Goal: Task Accomplishment & Management: Use online tool/utility

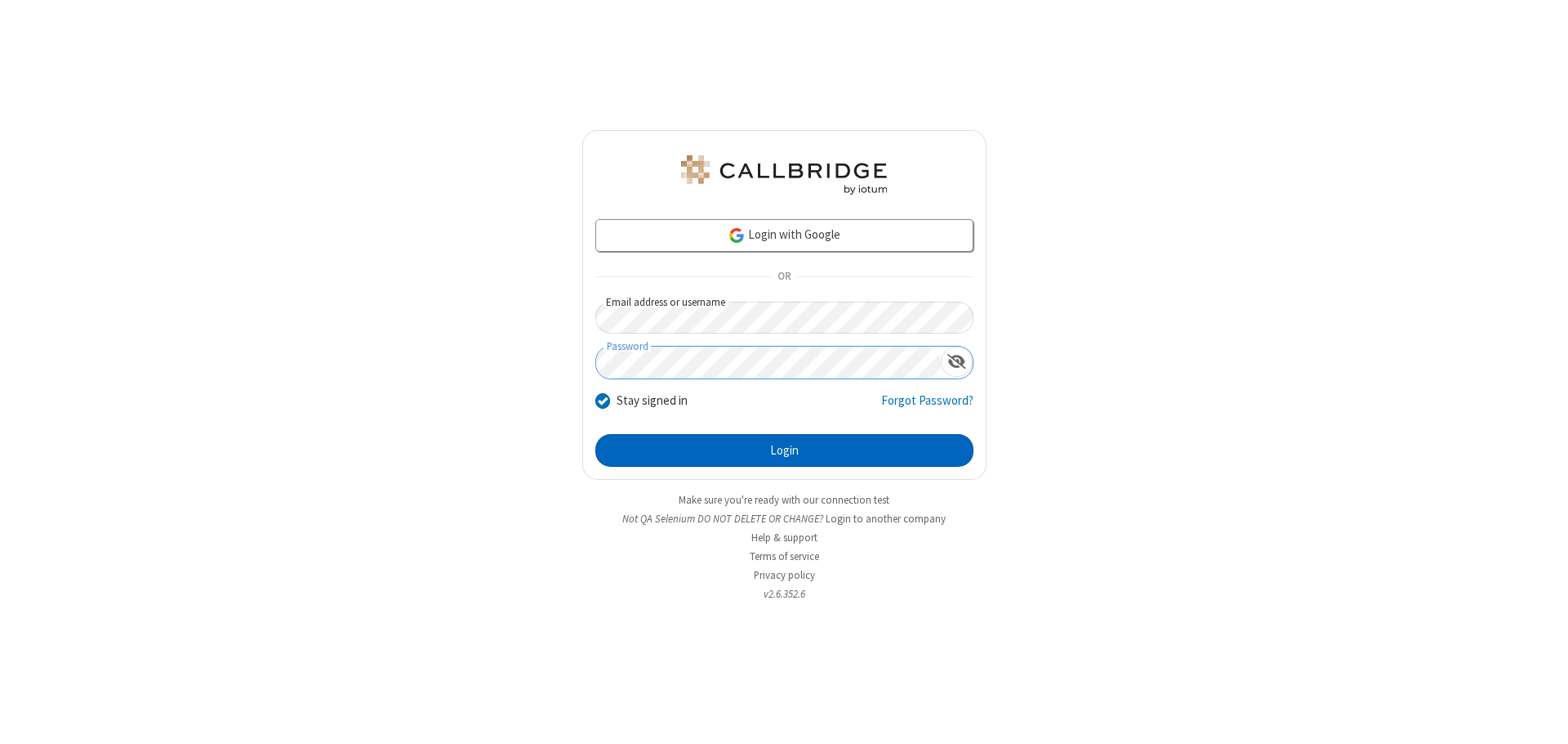
click at [784, 450] on button "Login" at bounding box center [784, 450] width 378 height 33
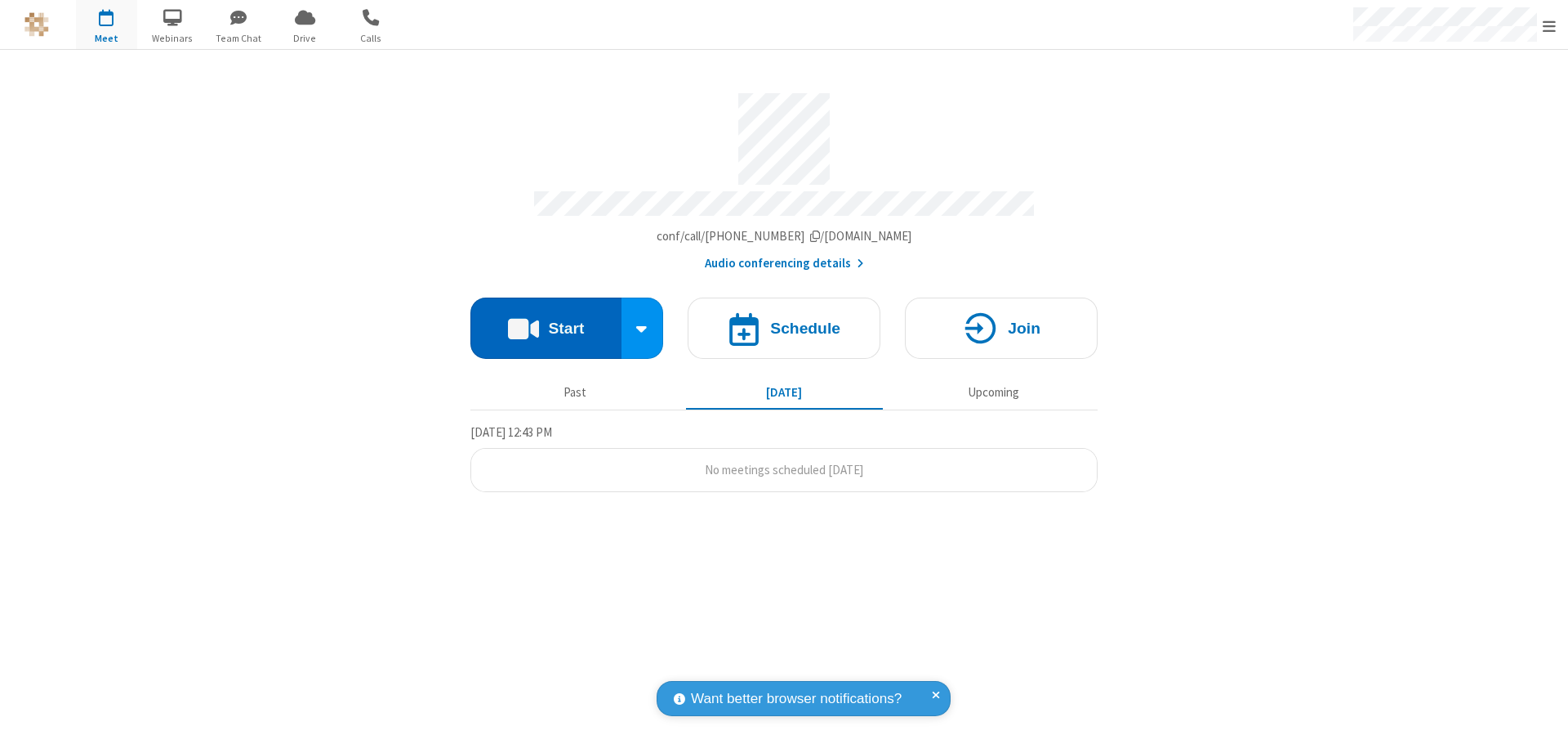
click at [546, 321] on button "Start" at bounding box center [546, 328] width 151 height 62
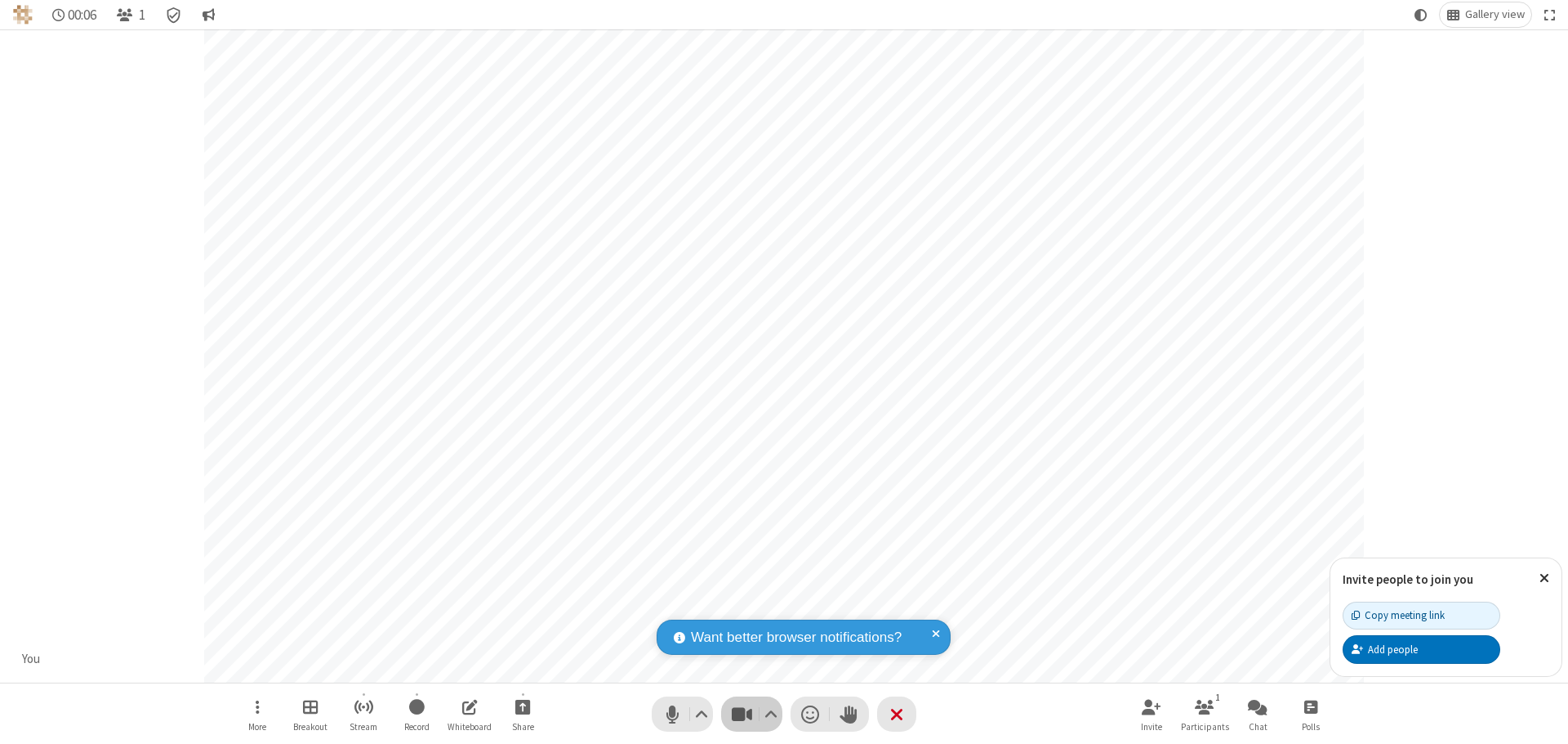
click at [742, 714] on span "Stop video (⌘+Shift+V)" at bounding box center [742, 714] width 24 height 23
click at [742, 714] on span "Start video (⌘+Shift+V)" at bounding box center [742, 714] width 24 height 23
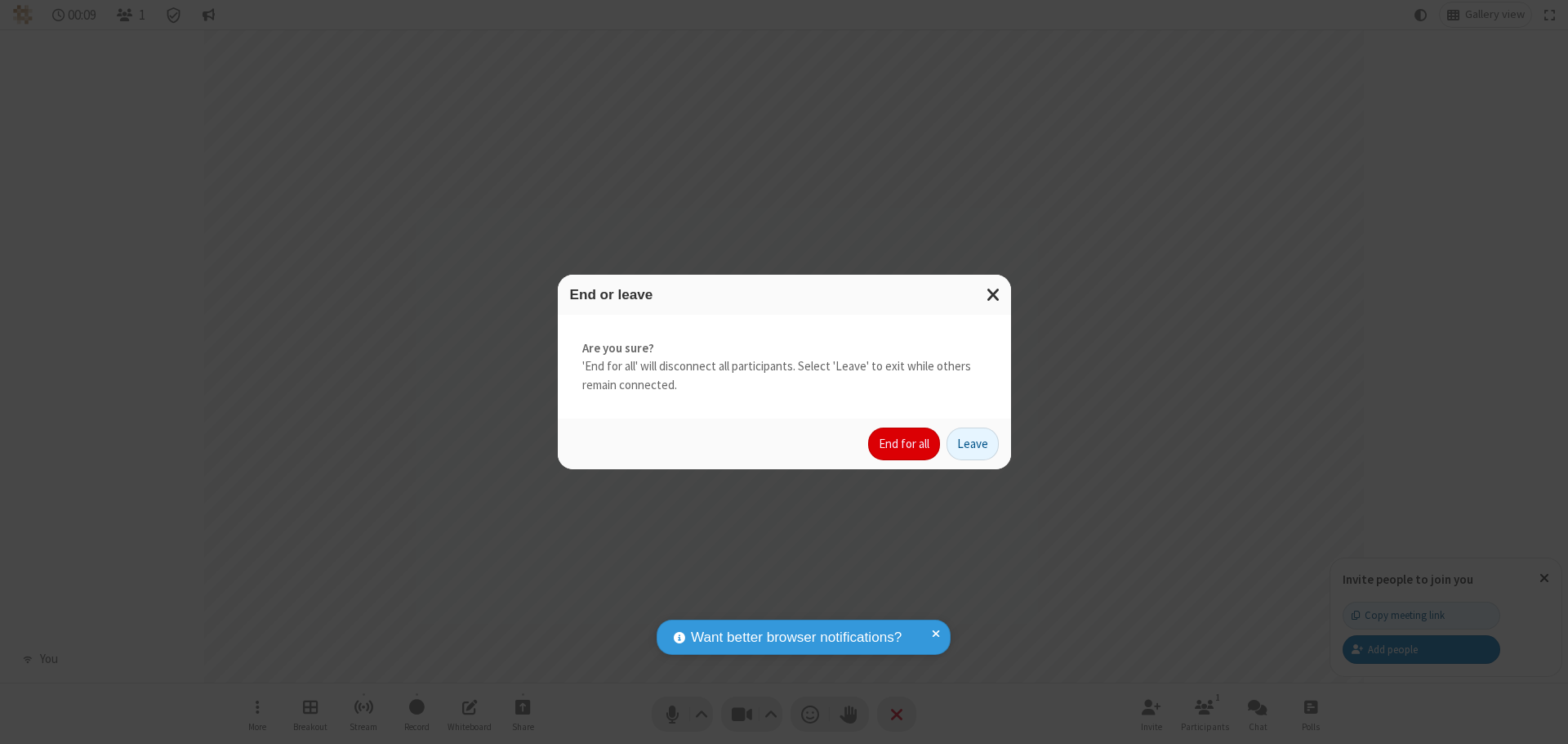
click at [905, 444] on button "End for all" at bounding box center [903, 444] width 72 height 33
